Goal: Browse casually: Explore the website without a specific task or goal

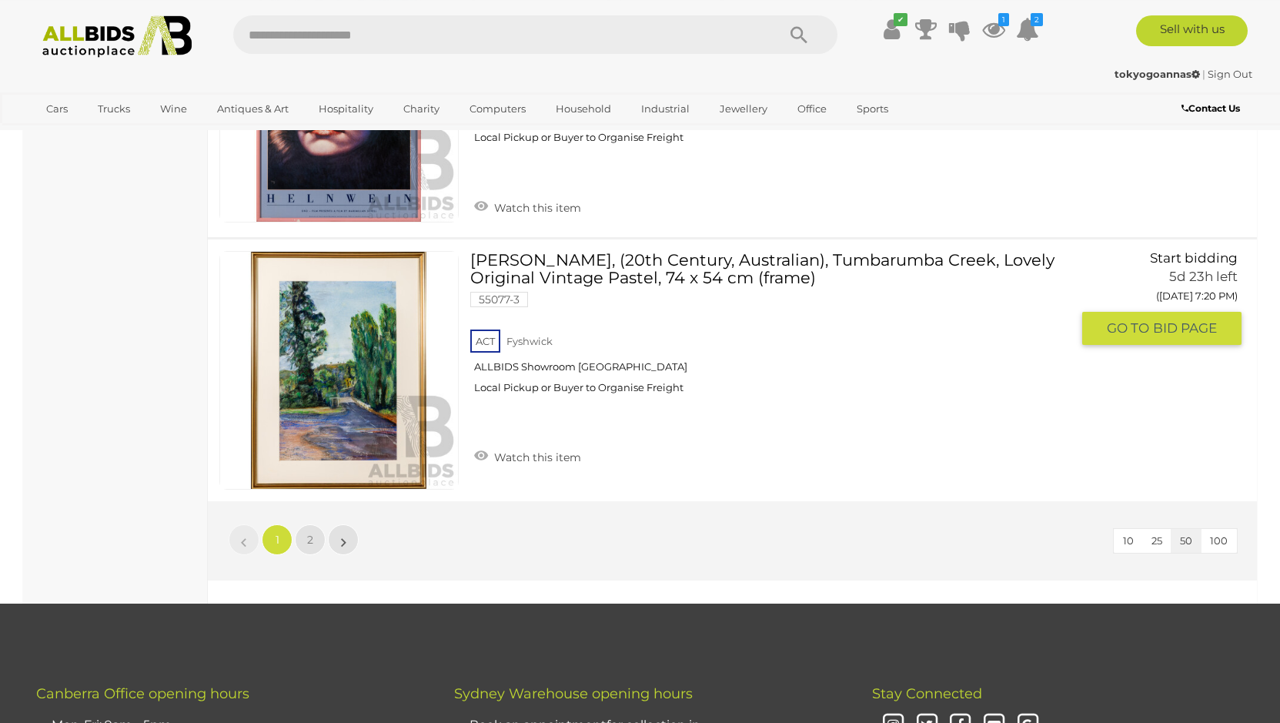
scroll to position [13037, 0]
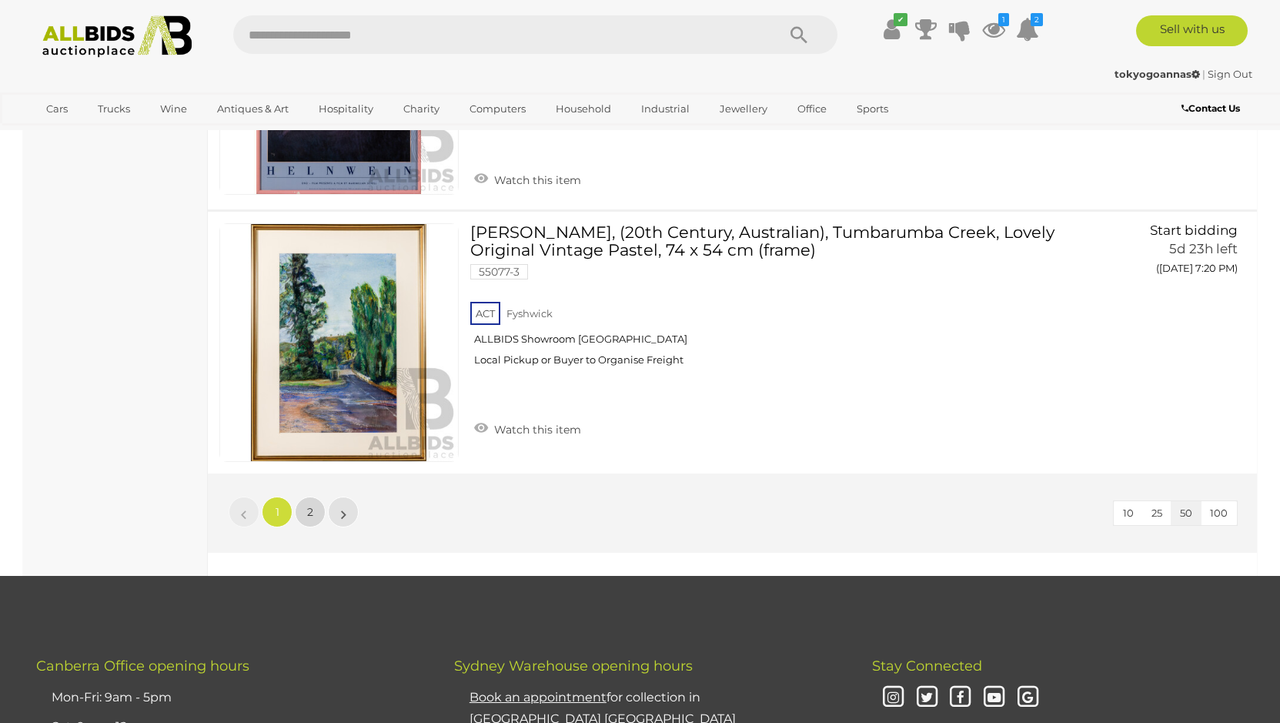
click at [316, 497] on link "2" at bounding box center [310, 512] width 31 height 31
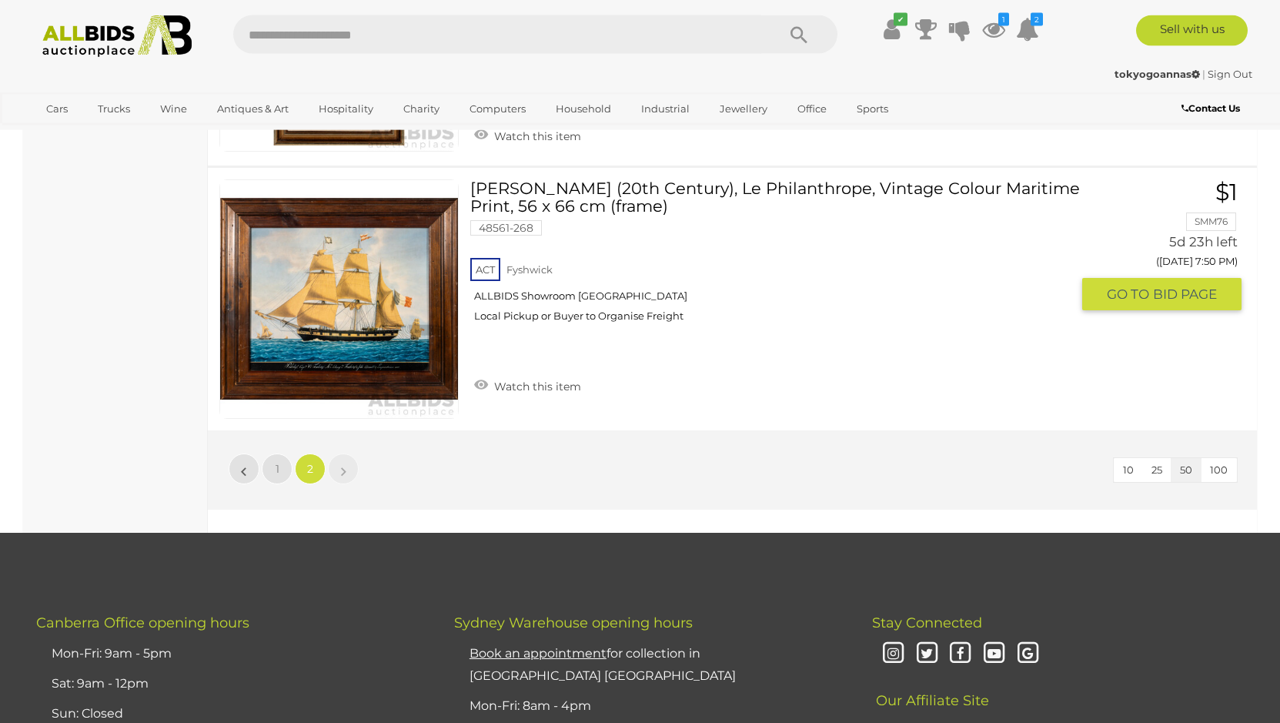
scroll to position [7749, 0]
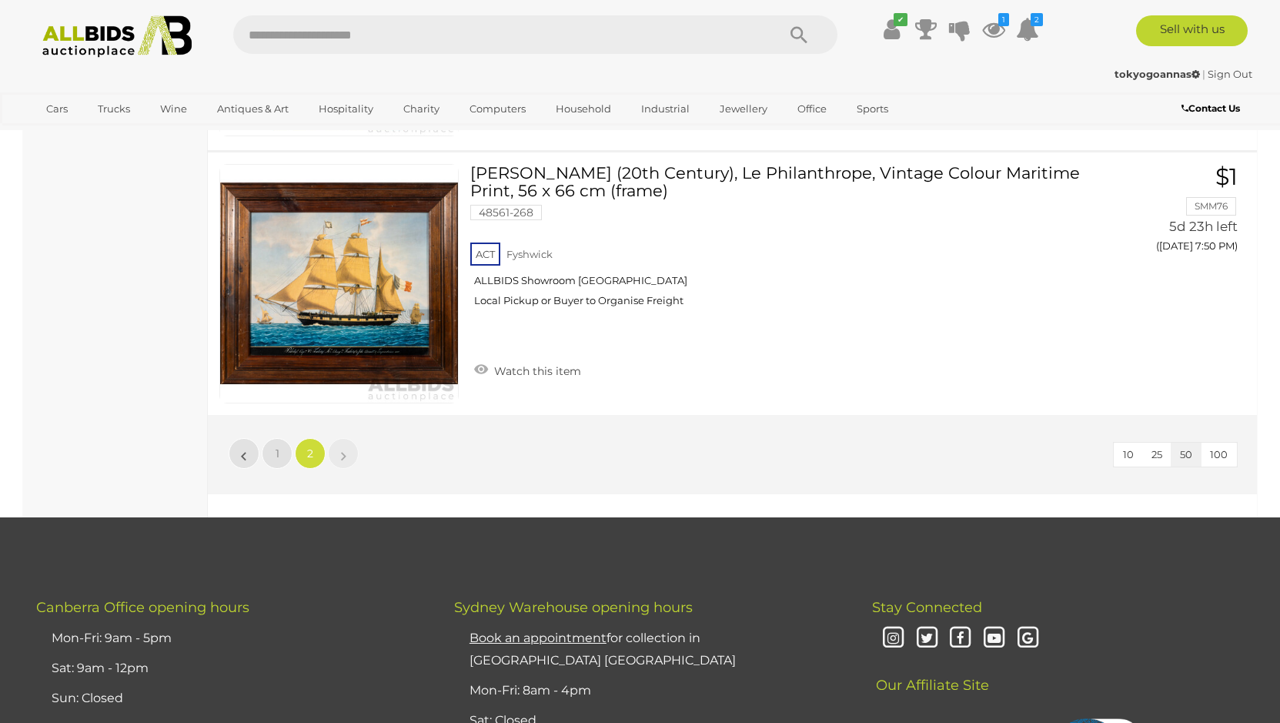
click at [123, 19] on img at bounding box center [117, 36] width 167 height 42
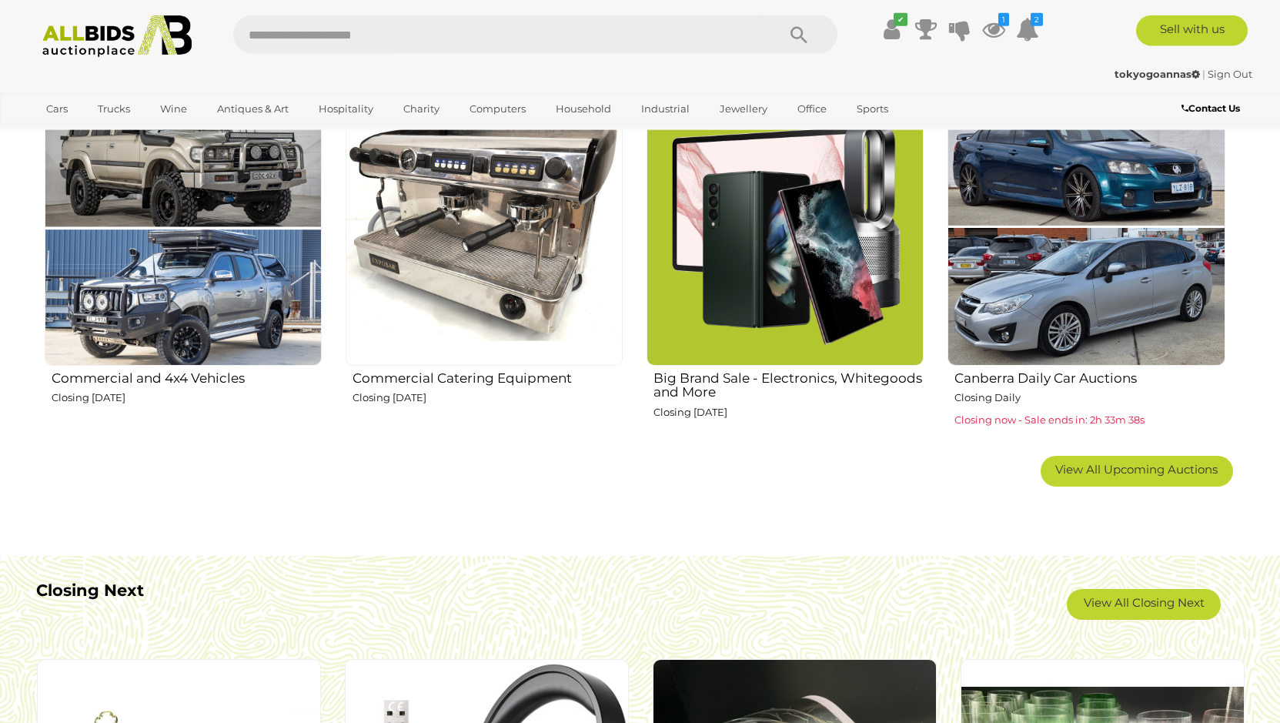
scroll to position [1021, 0]
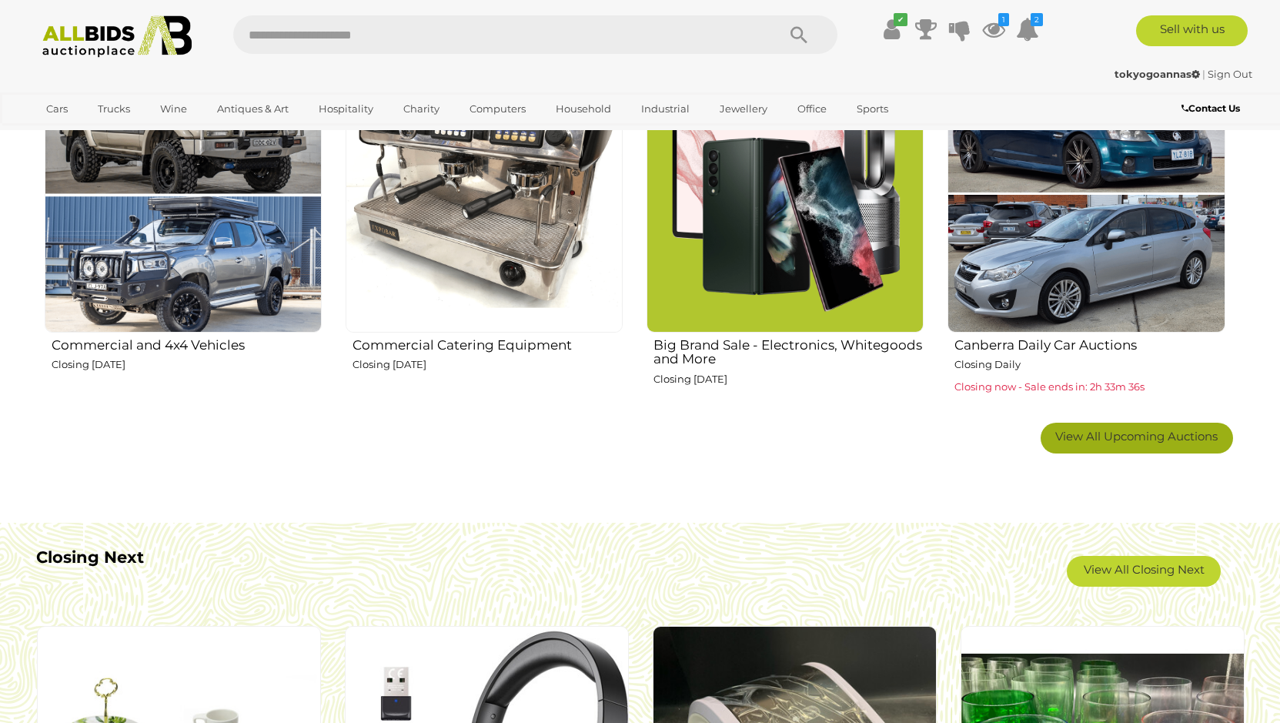
click at [1118, 440] on span "View All Upcoming Auctions" at bounding box center [1137, 436] width 162 height 15
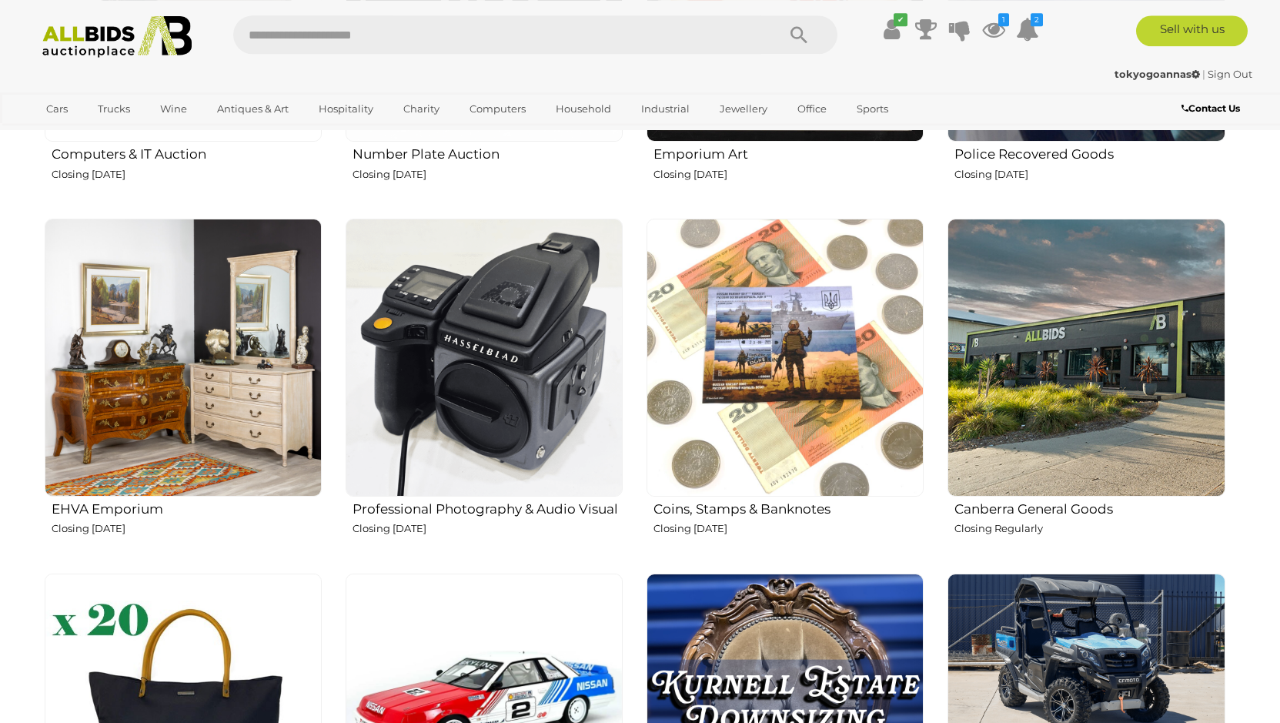
scroll to position [1963, 0]
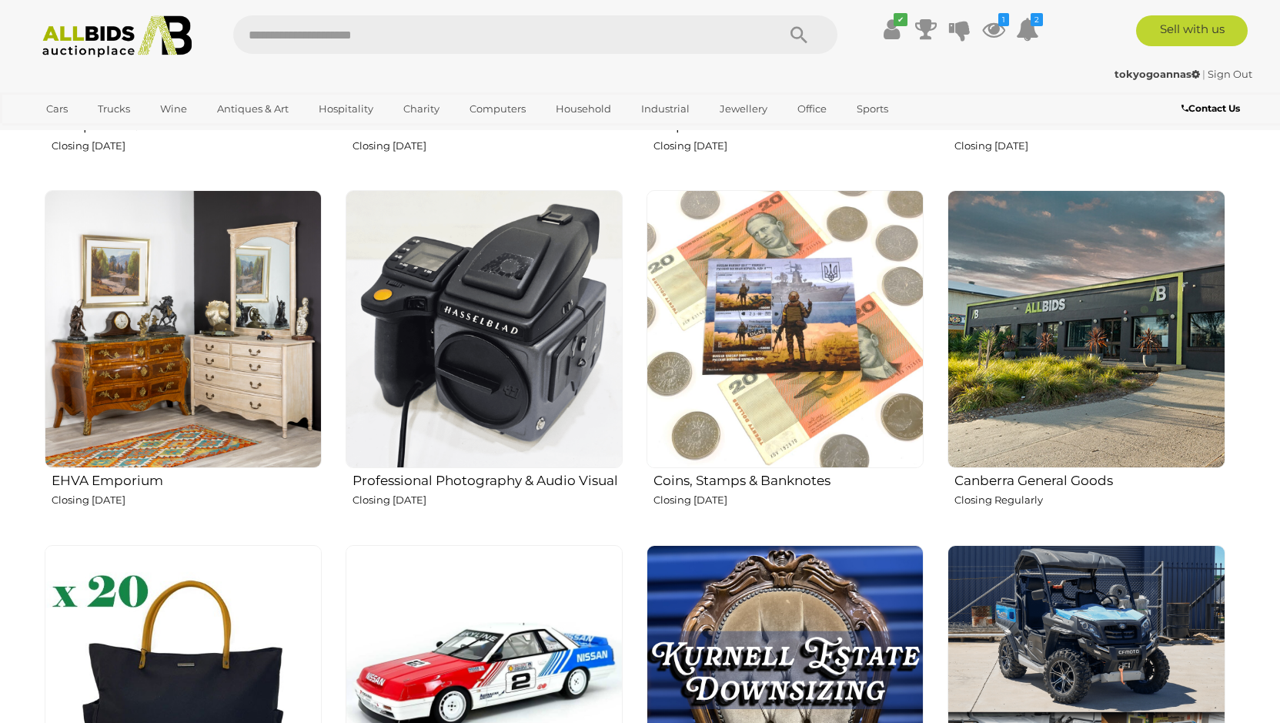
click at [728, 484] on h2 "Coins, Stamps & Banknotes" at bounding box center [789, 479] width 270 height 18
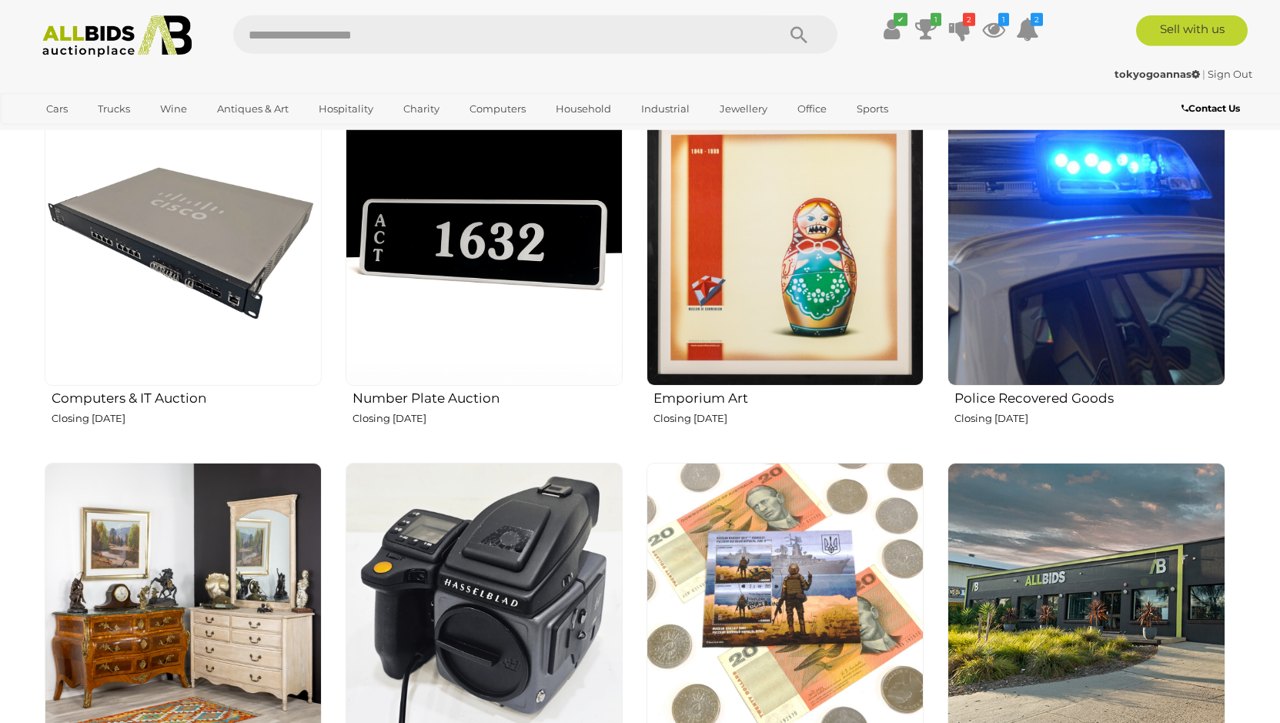
scroll to position [1649, 0]
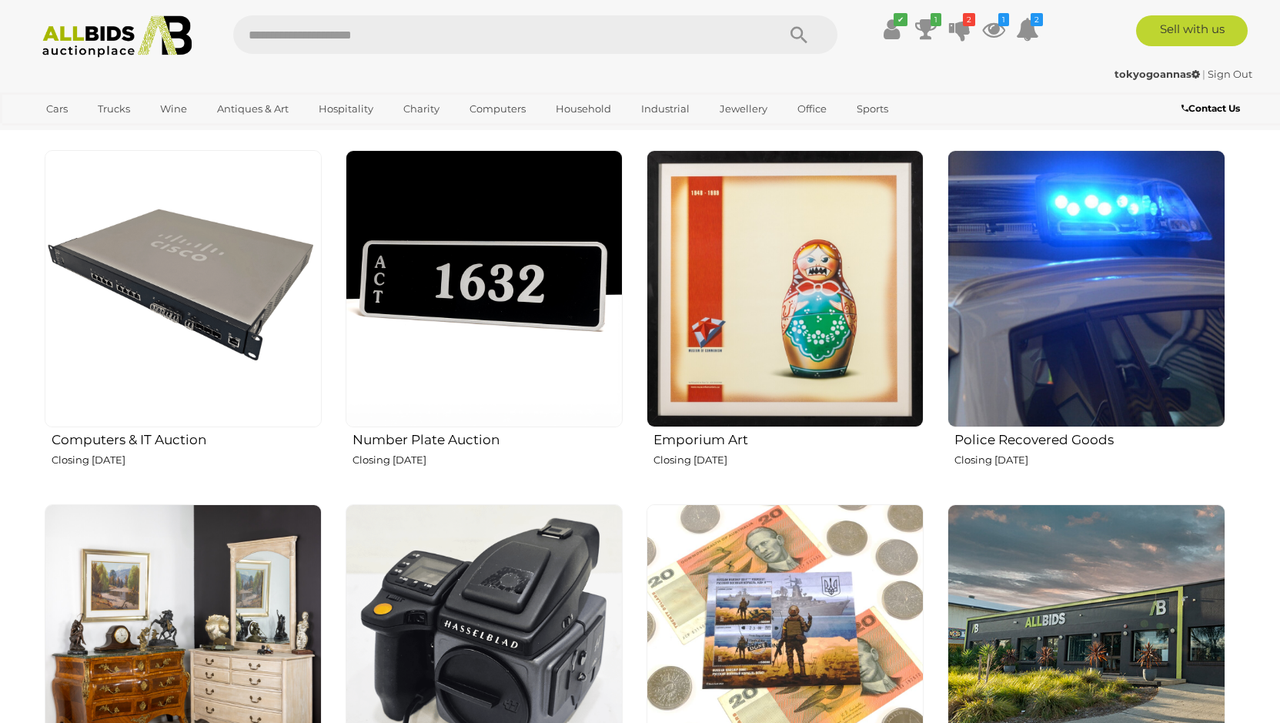
click at [719, 437] on h2 "Emporium Art" at bounding box center [789, 438] width 270 height 18
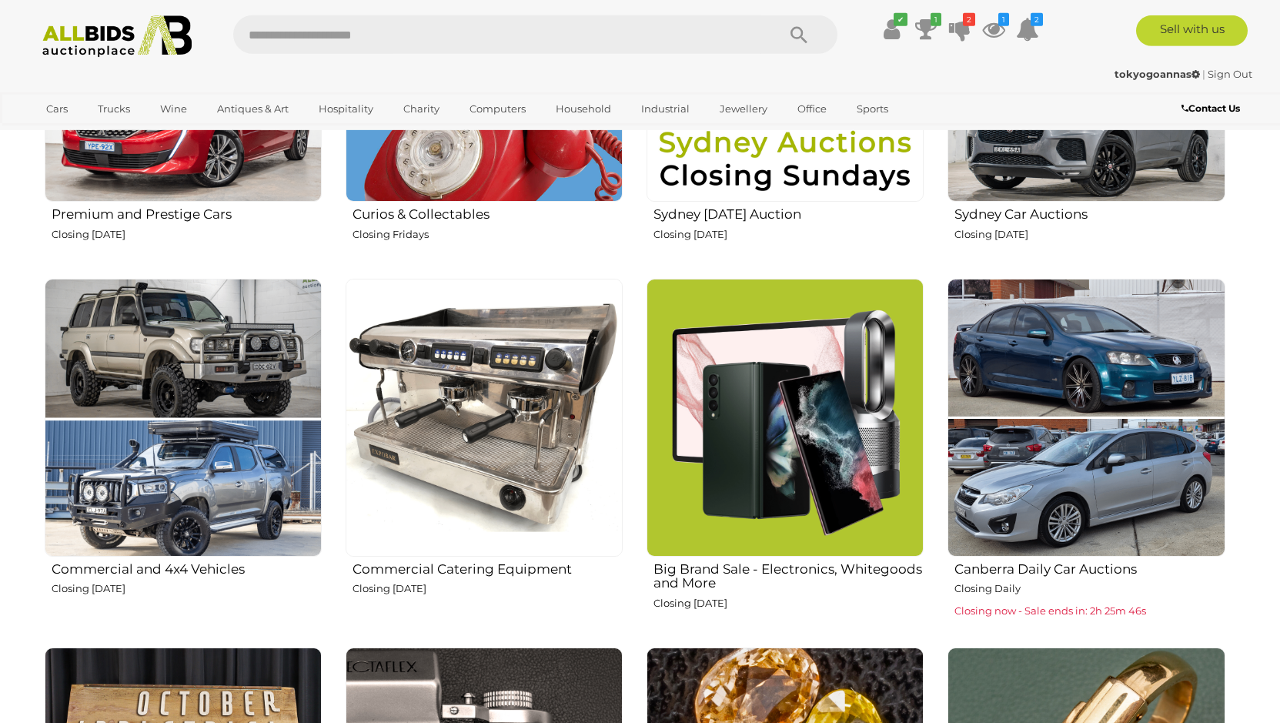
scroll to position [785, 0]
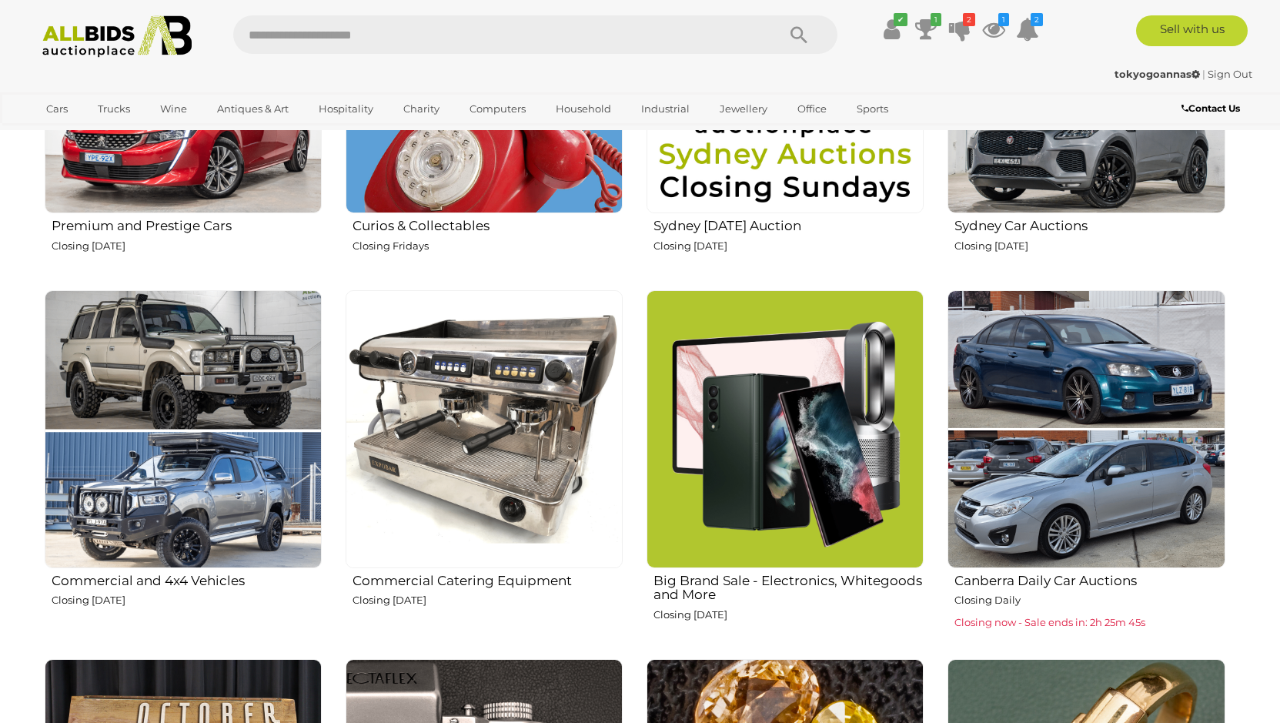
click at [1072, 528] on img at bounding box center [1086, 428] width 277 height 277
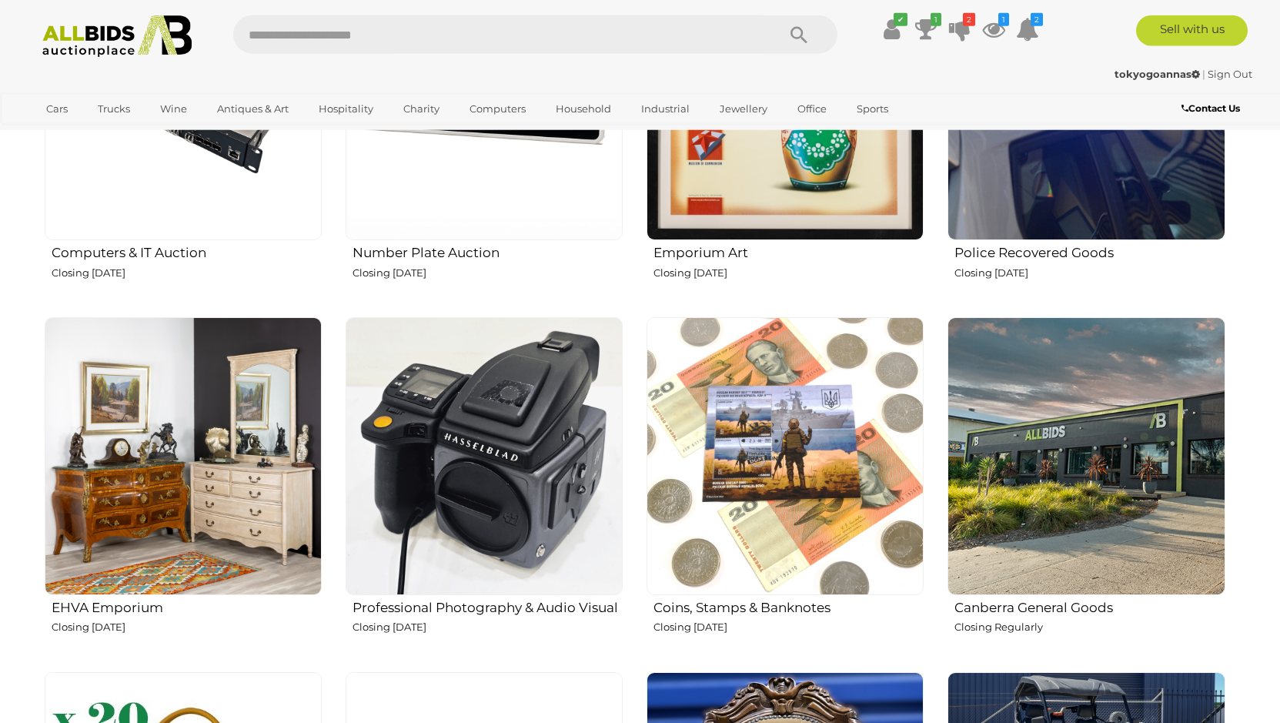
scroll to position [1963, 0]
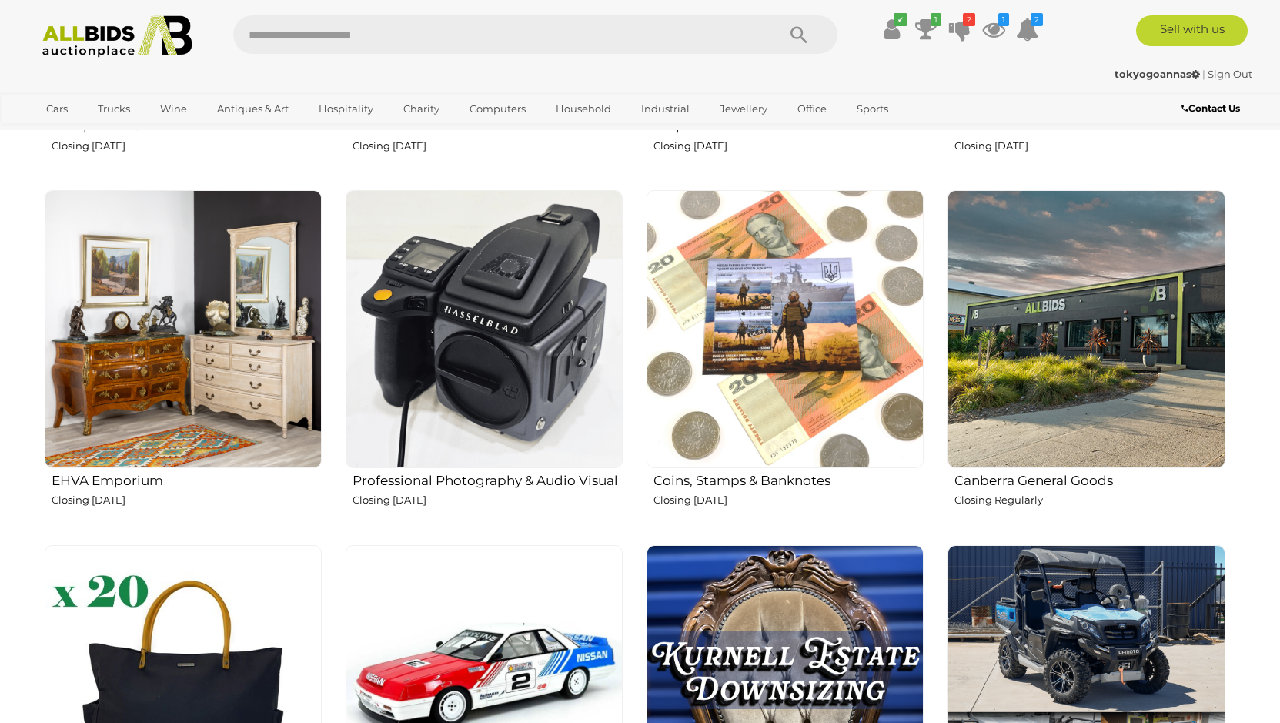
click at [782, 483] on h2 "Coins, Stamps & Banknotes" at bounding box center [789, 479] width 270 height 18
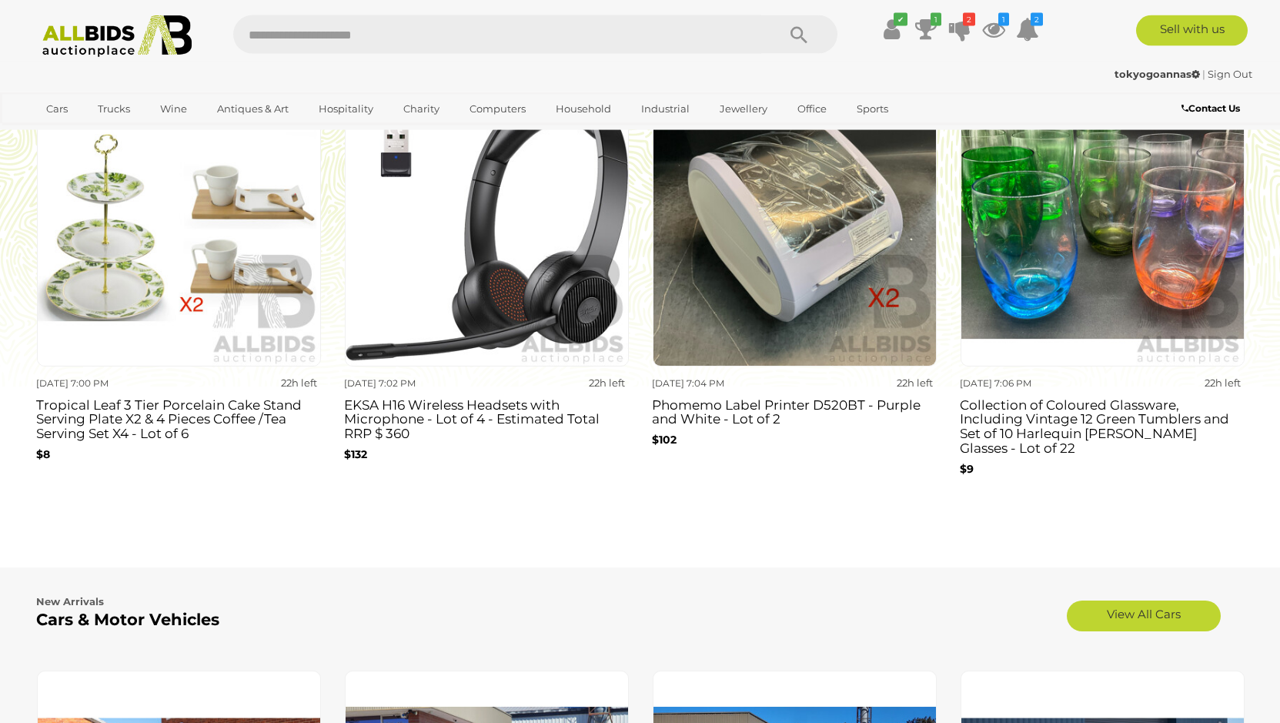
scroll to position [3063, 0]
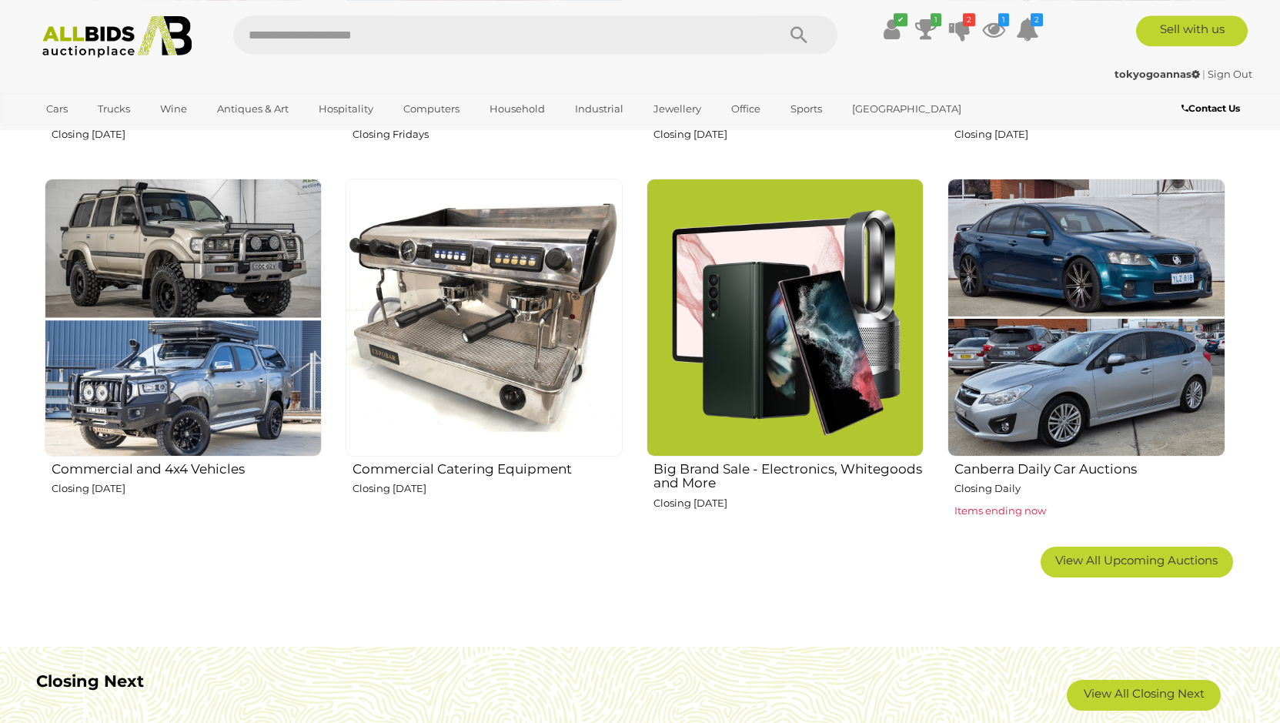
scroll to position [942, 0]
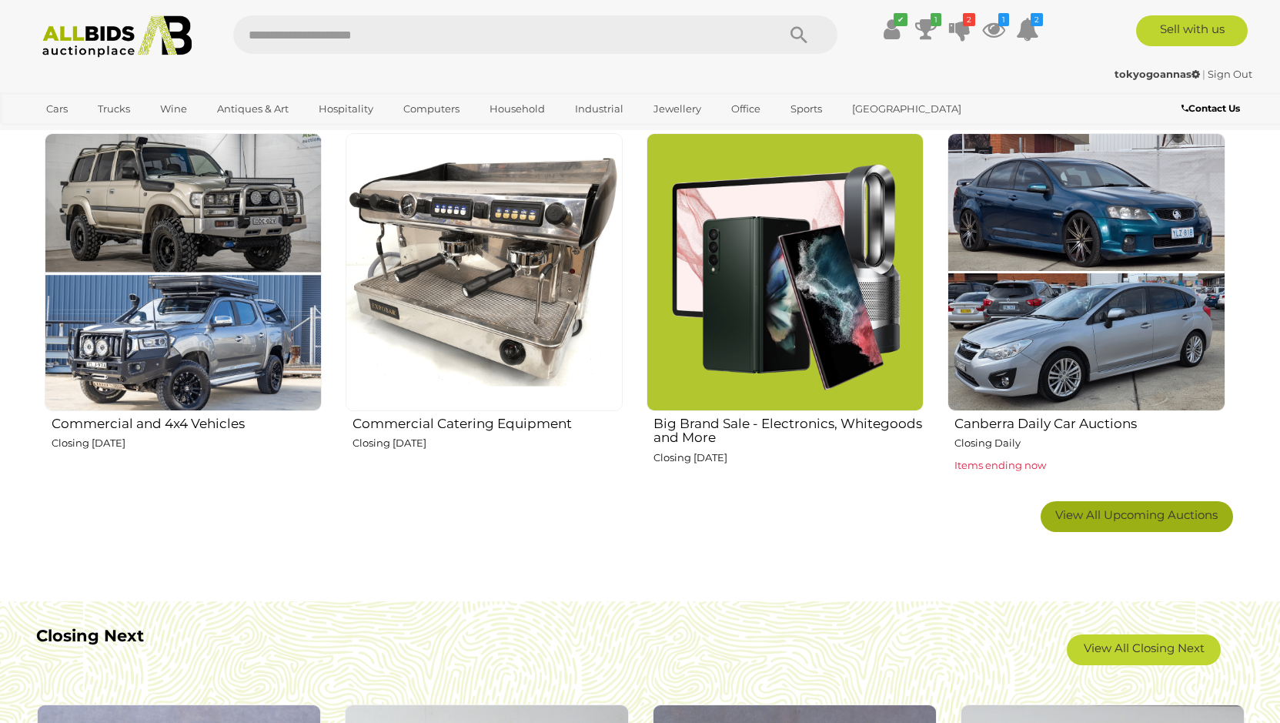
click at [1131, 512] on span "View All Upcoming Auctions" at bounding box center [1137, 514] width 162 height 15
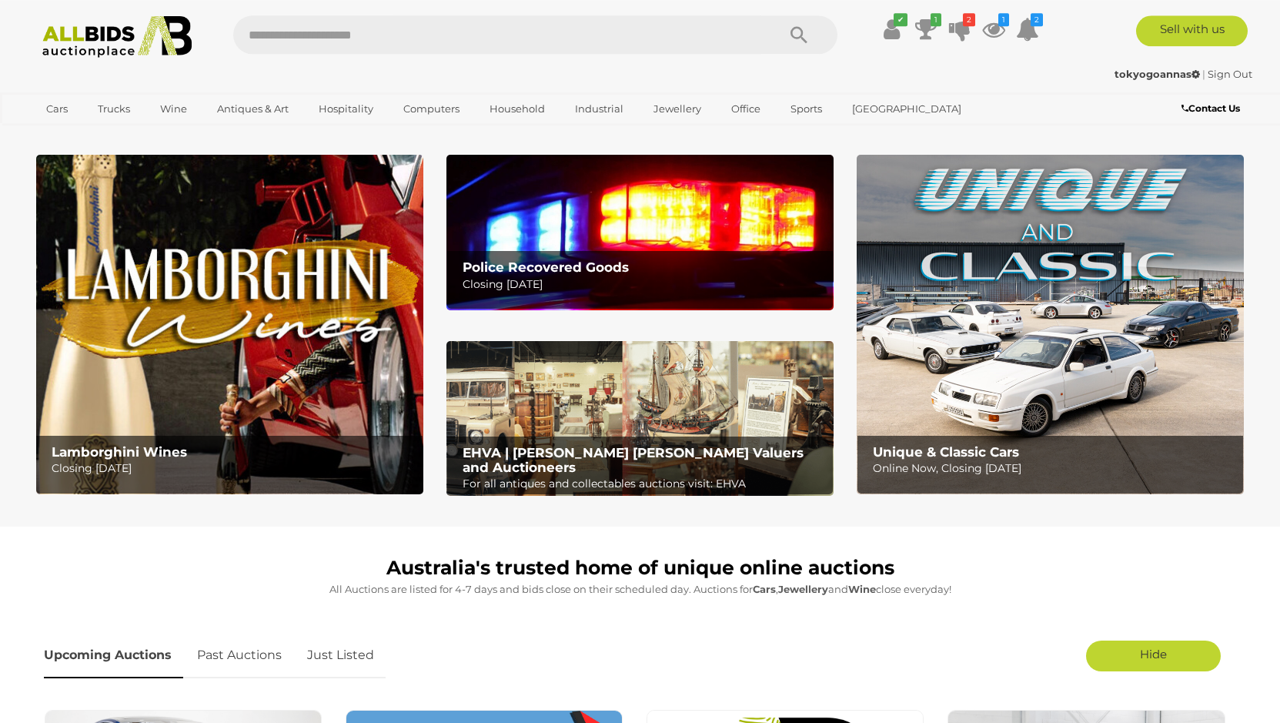
scroll to position [0, 0]
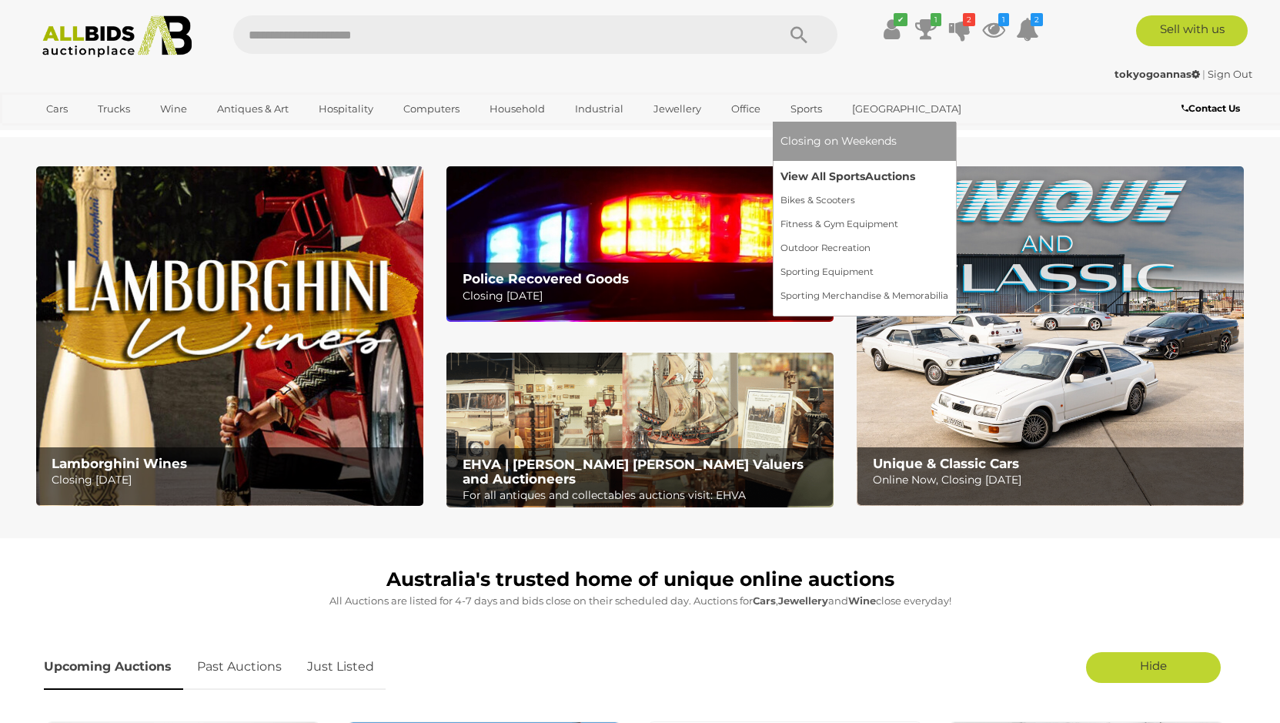
click at [810, 177] on link "View All Sports Auctions" at bounding box center [865, 177] width 168 height 24
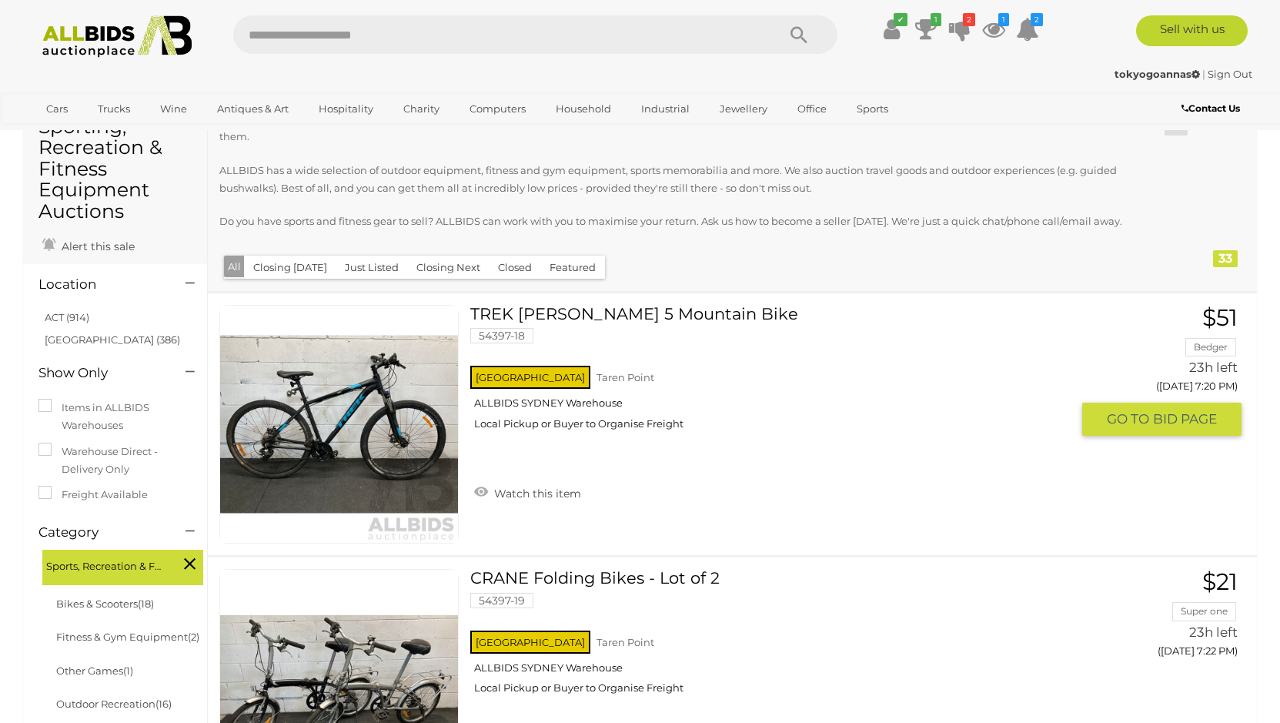
scroll to position [79, 0]
click at [63, 318] on link "ACT (914)" at bounding box center [67, 317] width 45 height 12
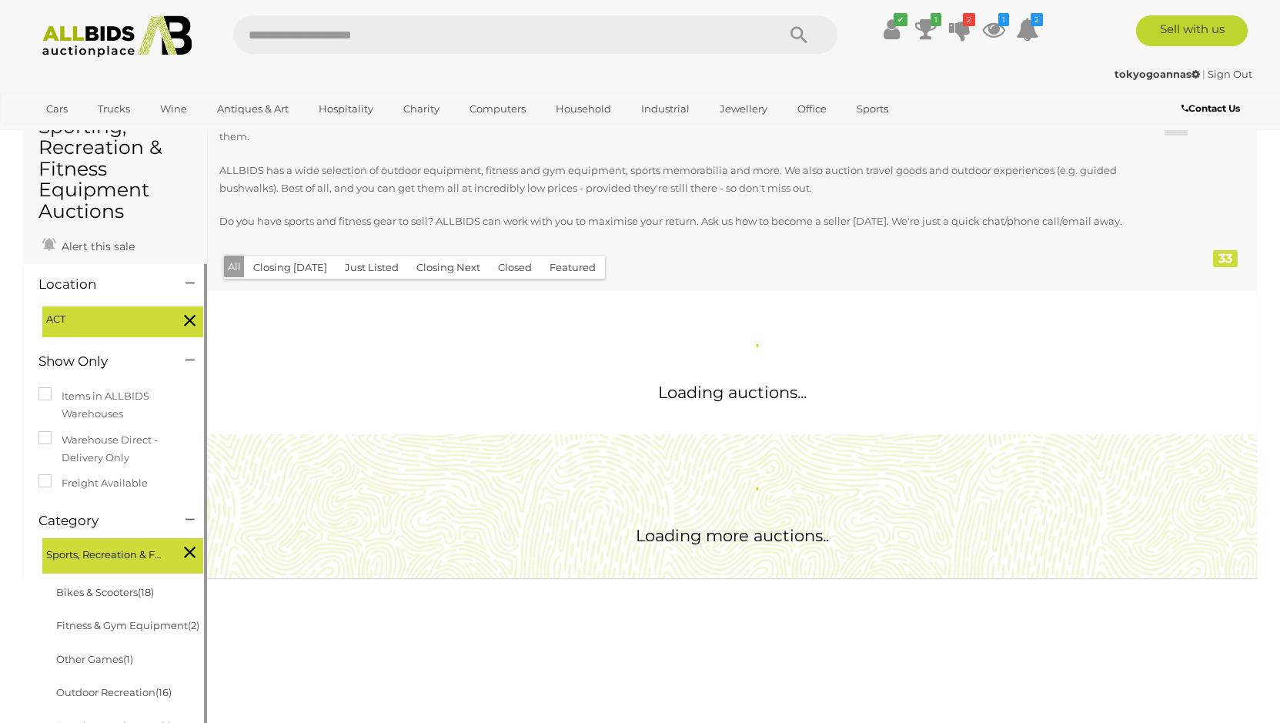
scroll to position [0, 0]
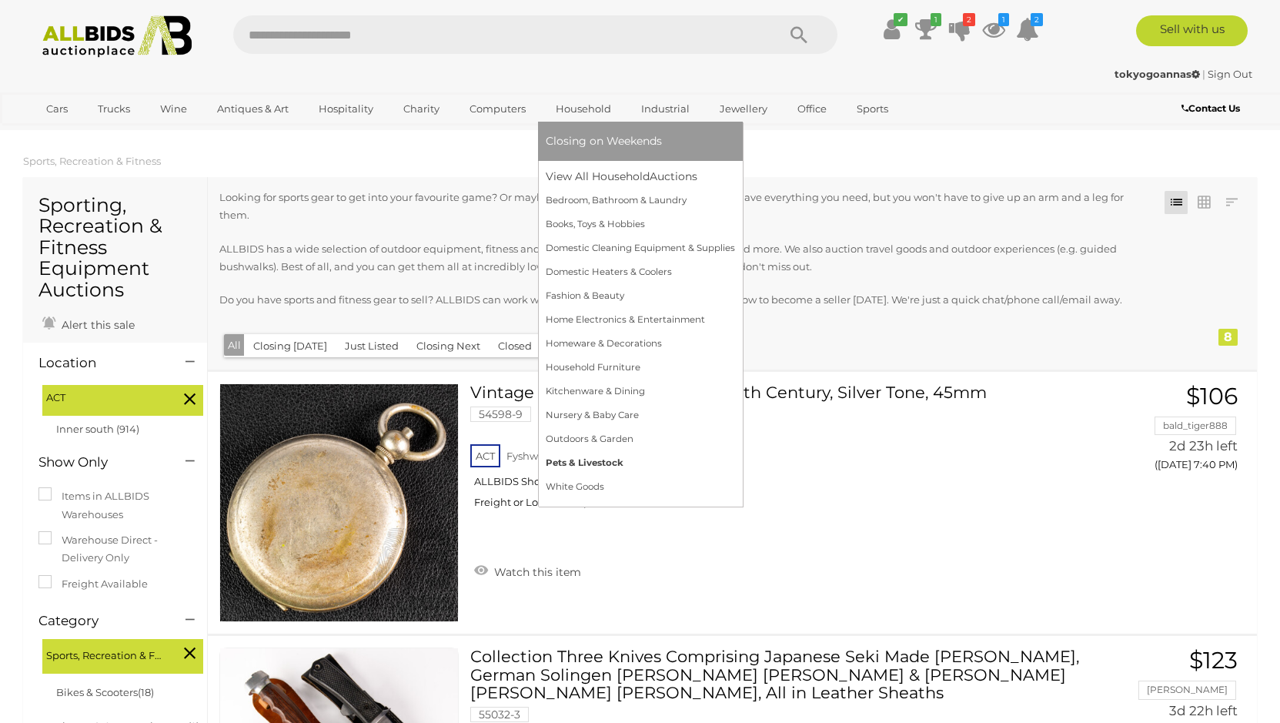
click at [566, 460] on link "Pets & Livestock" at bounding box center [640, 463] width 189 height 24
